Goal: Browse casually

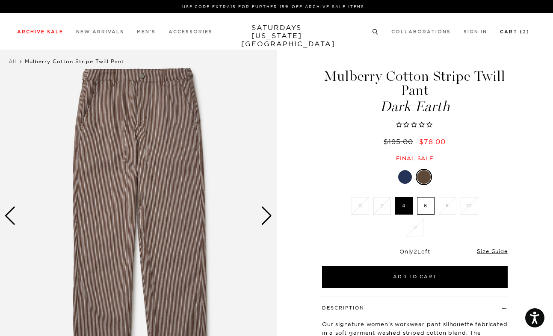
click at [515, 33] on link "Cart ( 2 )" at bounding box center [515, 32] width 30 height 5
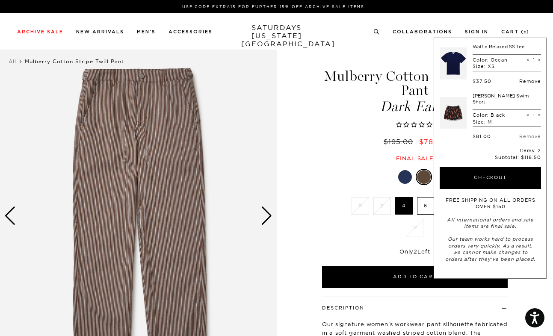
click at [526, 81] on link "Remove" at bounding box center [530, 81] width 22 height 6
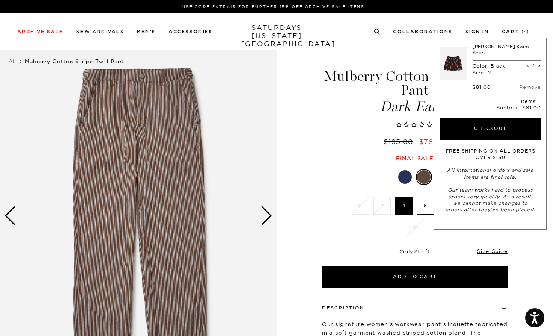
click at [310, 150] on div "Mulberry Cotton Stripe Twill Pant Dark Earth $195.00 $78.00 Final sale" at bounding box center [415, 107] width 214 height 110
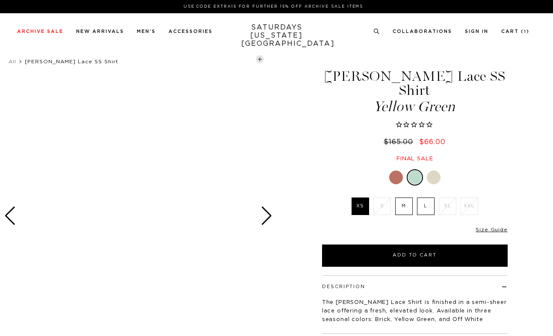
click at [431, 171] on div at bounding box center [434, 178] width 14 height 14
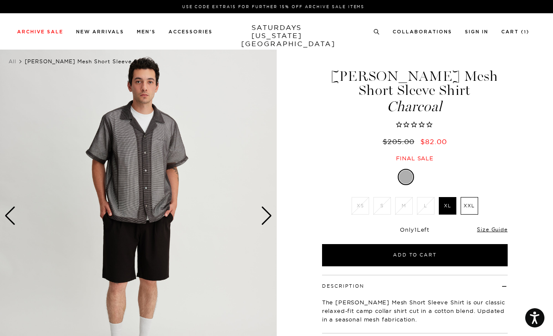
click at [266, 222] on div "Next slide" at bounding box center [267, 216] width 12 height 19
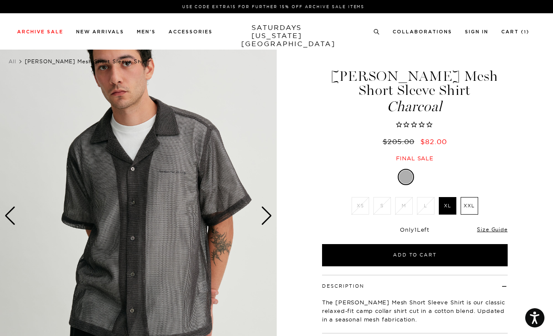
click at [266, 222] on div "Next slide" at bounding box center [267, 216] width 12 height 19
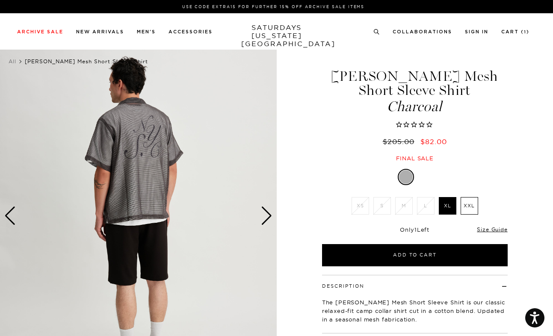
click at [266, 222] on div "Next slide" at bounding box center [267, 216] width 12 height 19
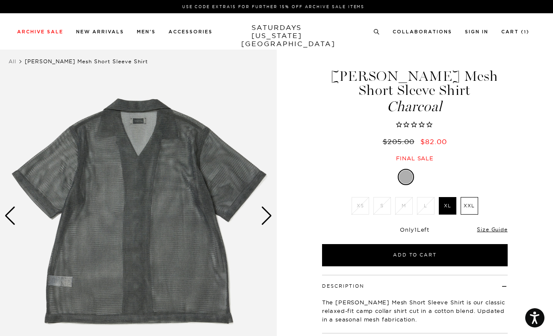
click at [266, 222] on div "Next slide" at bounding box center [267, 216] width 12 height 19
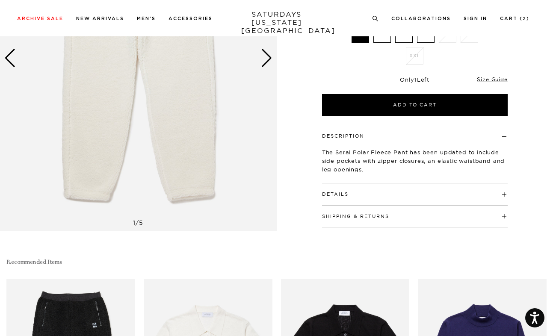
scroll to position [43, 0]
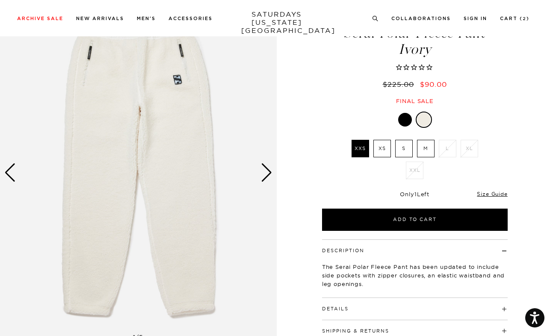
click at [266, 169] on div "Next slide" at bounding box center [267, 172] width 12 height 19
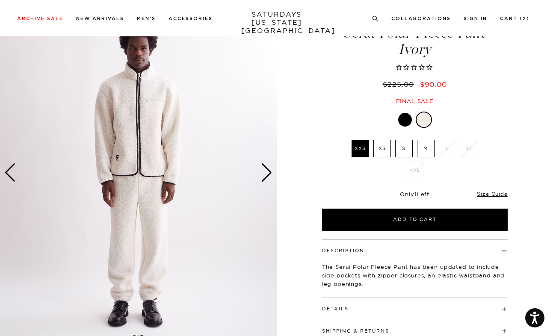
scroll to position [0, 0]
